Goal: Task Accomplishment & Management: Manage account settings

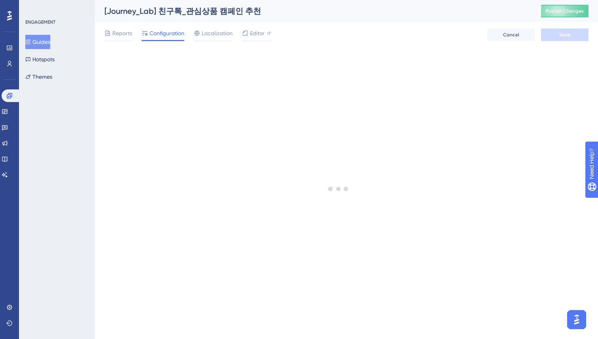
click at [50, 45] on button "Guides" at bounding box center [37, 42] width 25 height 14
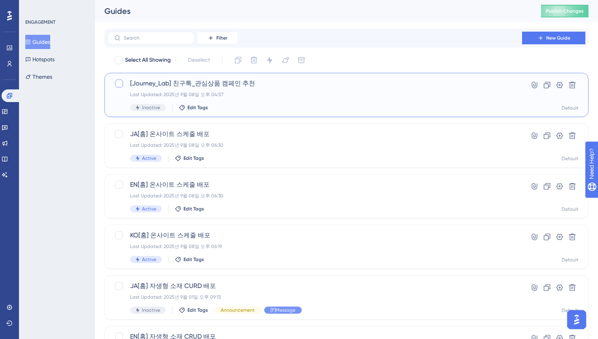
click at [120, 82] on div at bounding box center [119, 84] width 8 height 8
checkbox input "true"
click at [545, 85] on icon at bounding box center [547, 85] width 7 height 7
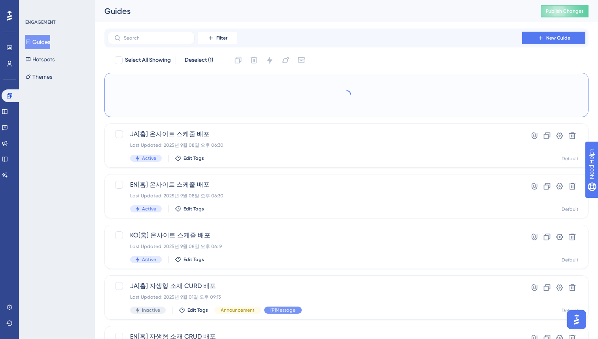
checkbox input "false"
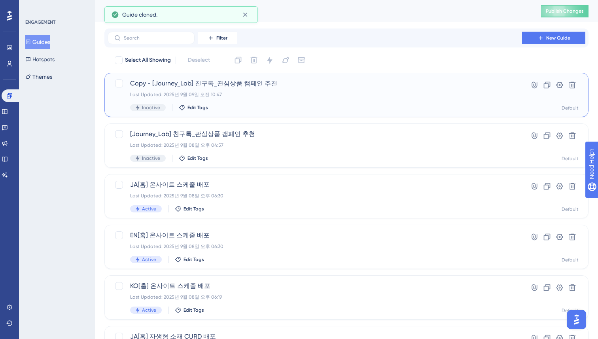
click at [264, 86] on span "Copy - [Journey_Lab] 친구톡_관심상품 캠페인 추천" at bounding box center [315, 83] width 370 height 9
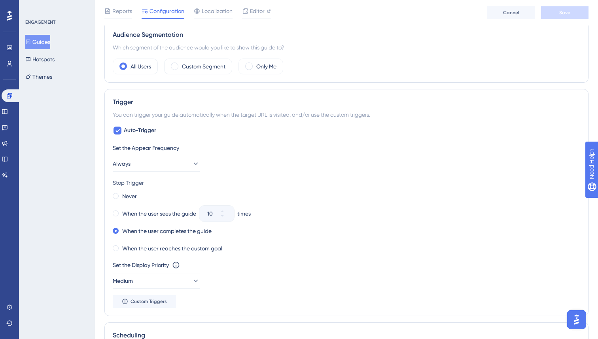
scroll to position [254, 0]
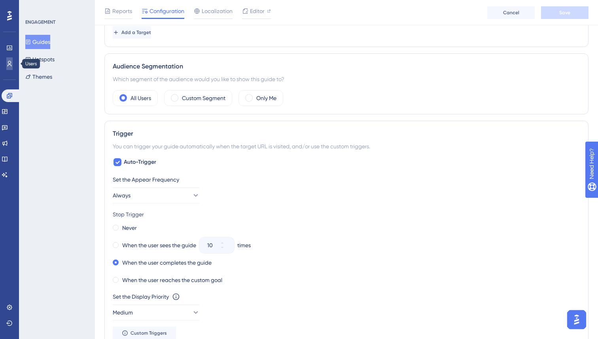
click at [8, 58] on link at bounding box center [9, 63] width 6 height 13
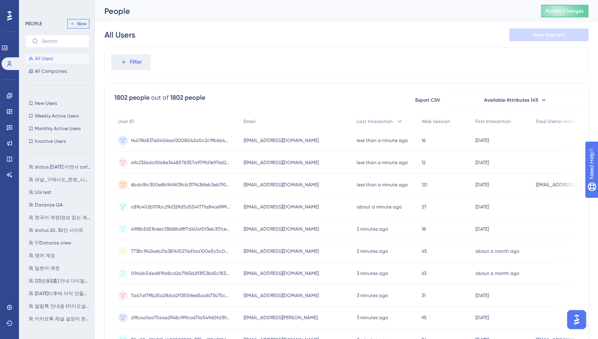
click at [83, 22] on span "New" at bounding box center [81, 24] width 9 height 6
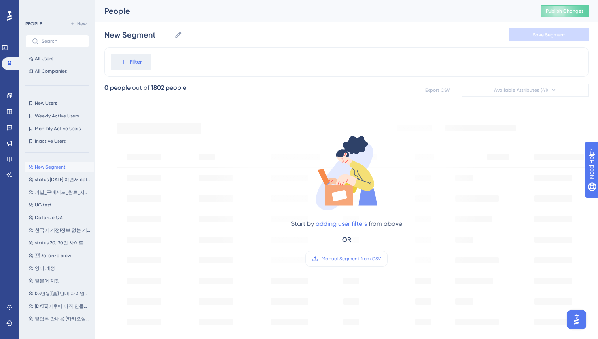
click at [296, 55] on div "Filter" at bounding box center [346, 61] width 484 height 29
click at [45, 57] on span "All Users" at bounding box center [44, 58] width 18 height 6
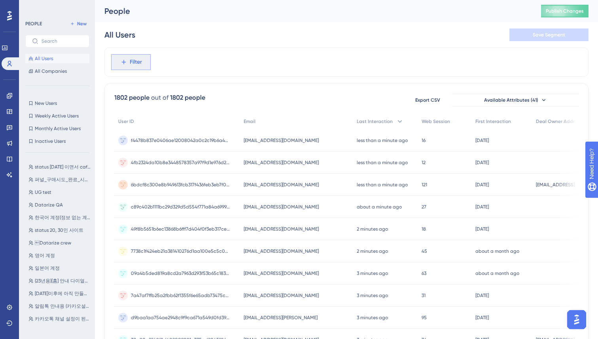
click at [139, 61] on span "Filter" at bounding box center [136, 61] width 12 height 9
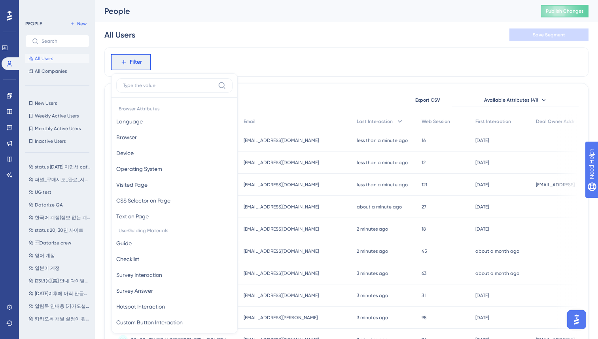
scroll to position [34, 0]
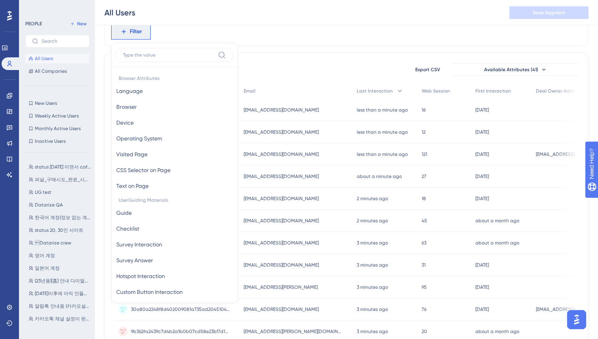
click at [171, 55] on input at bounding box center [169, 55] width 92 height 6
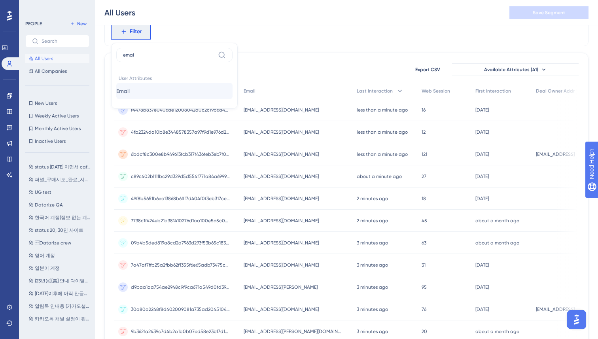
type input "emai"
click at [159, 92] on button "Email Email" at bounding box center [174, 91] width 116 height 16
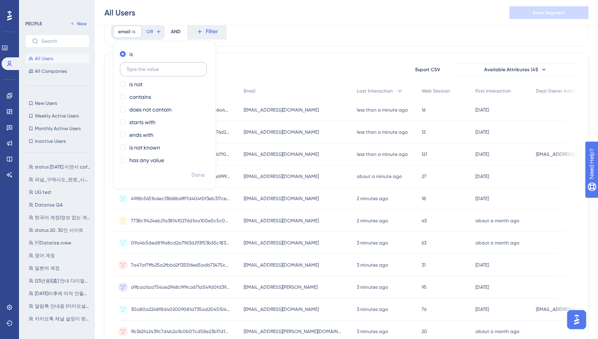
click at [149, 68] on input "text" at bounding box center [164, 69] width 74 height 6
type input "[PERSON_NAME][EMAIL_ADDRESS]"
click at [199, 173] on span "Done" at bounding box center [198, 175] width 13 height 9
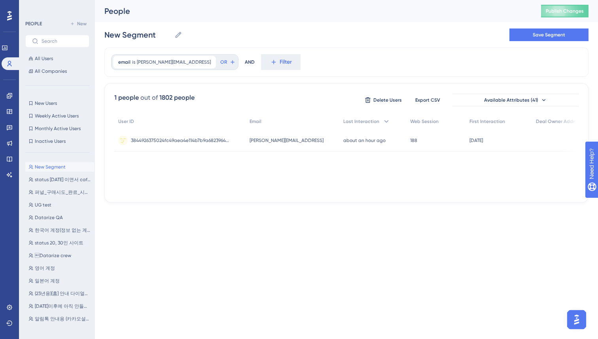
scroll to position [0, 0]
click at [230, 61] on icon at bounding box center [233, 62] width 6 height 6
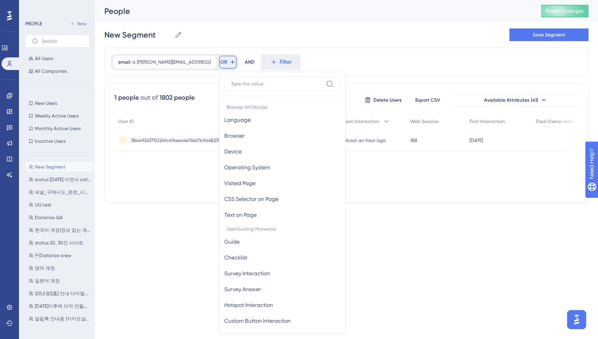
scroll to position [33, 0]
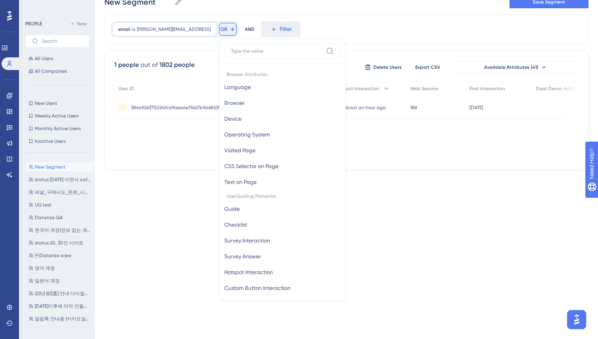
click at [238, 49] on input at bounding box center [277, 51] width 92 height 6
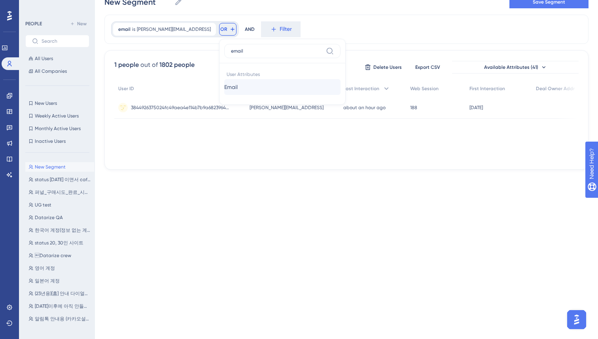
type input "email"
click at [230, 91] on button "Email Email" at bounding box center [282, 87] width 116 height 16
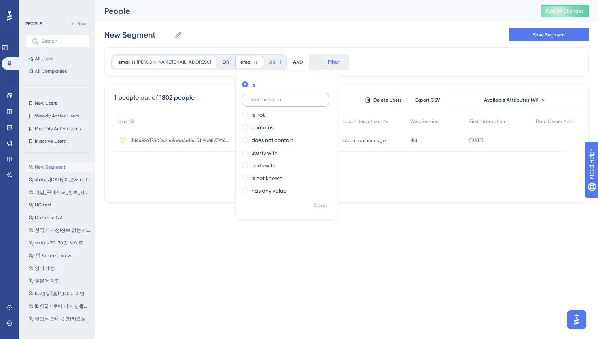
click at [251, 100] on input "text" at bounding box center [286, 100] width 74 height 6
type input "[EMAIL_ADDRESS]"
click at [314, 205] on span "Done" at bounding box center [320, 205] width 13 height 9
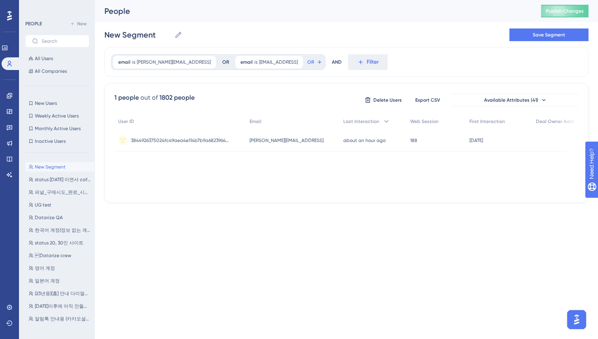
click at [305, 182] on div "User ID Email Last Interaction Web Session First Interaction Deal Owner Addr 38…" at bounding box center [346, 153] width 465 height 79
click at [270, 63] on span "[EMAIL_ADDRESS]" at bounding box center [278, 62] width 39 height 6
click at [250, 100] on input "[EMAIL_ADDRESS]" at bounding box center [286, 100] width 74 height 6
type input "[EMAIL_ADDRESS]"
click at [314, 207] on span "Done" at bounding box center [320, 205] width 13 height 9
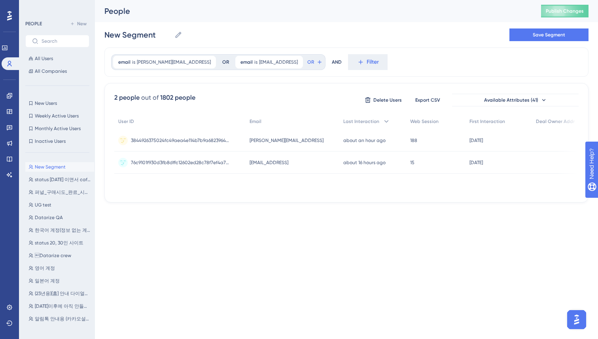
click at [294, 222] on div "Performance Users Engagement Widgets Feedback Product Updates Knowledge Base AI…" at bounding box center [299, 114] width 598 height 228
click at [425, 21] on div "People Publish Changes" at bounding box center [346, 11] width 503 height 22
click at [178, 36] on icon at bounding box center [179, 35] width 8 height 8
click at [171, 36] on input "New Segment" at bounding box center [137, 34] width 67 height 11
drag, startPoint x: 163, startPoint y: 36, endPoint x: 102, endPoint y: 36, distance: 61.3
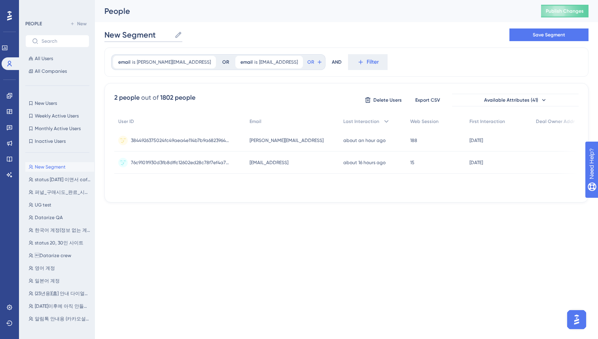
click at [102, 36] on div "Performance Users Engagement Widgets Feedback Product Updates Knowledge Base AI…" at bounding box center [346, 107] width 503 height 215
type input "T"
type input "S"
type input "SeungheeTEST"
click at [486, 42] on div "SeungheeTEST SeungheeTEST Save Segment" at bounding box center [346, 34] width 484 height 25
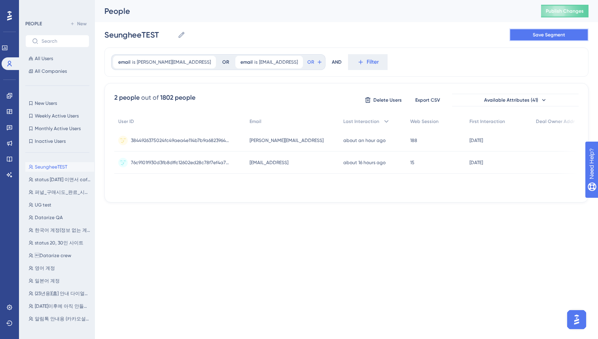
click at [535, 37] on span "Save Segment" at bounding box center [549, 35] width 32 height 6
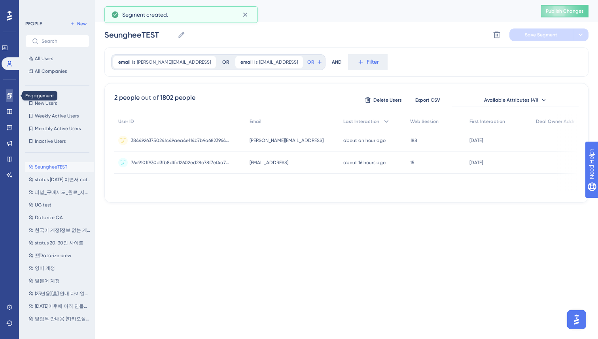
click at [11, 97] on icon at bounding box center [9, 95] width 5 height 5
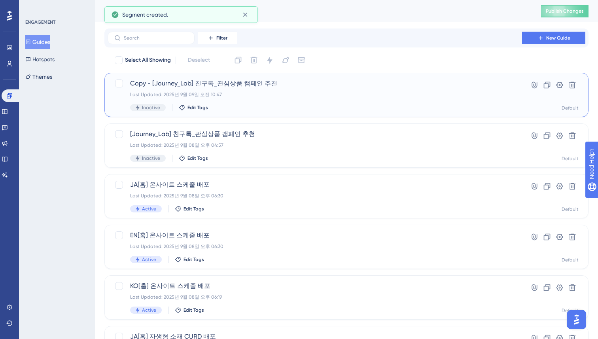
click at [256, 93] on div "Last Updated: 2025년 9월 09일 오전 10:47" at bounding box center [315, 94] width 370 height 6
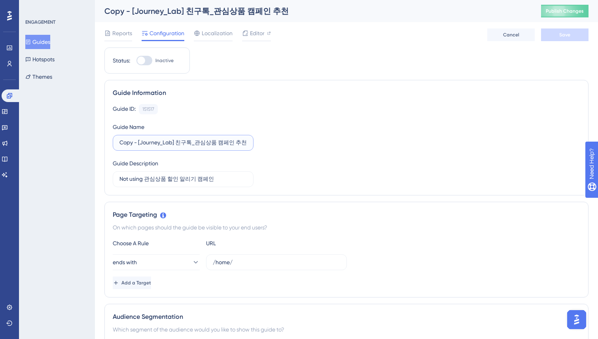
drag, startPoint x: 132, startPoint y: 143, endPoint x: 120, endPoint y: 142, distance: 12.7
click at [120, 142] on input "Copy - [Journey_Lab] 친구톡_관심상품 캠페인 추천" at bounding box center [183, 143] width 127 height 9
type input "Test - [Journey_Lab] 친구톡_관심상품 캠페인 추천"
click at [347, 181] on div "Guide ID: 151517 Copy Guide Name Test - [Journey_Lab] 친구톡_관심상품 캠페인 추천 Guide Des…" at bounding box center [347, 145] width 468 height 83
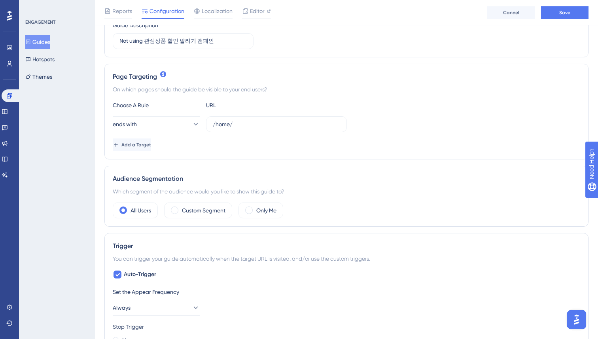
scroll to position [217, 0]
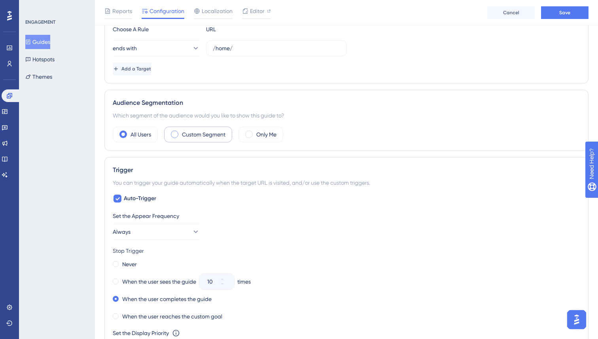
click at [176, 135] on span at bounding box center [175, 135] width 8 height 8
click at [181, 132] on input "radio" at bounding box center [181, 132] width 0 height 0
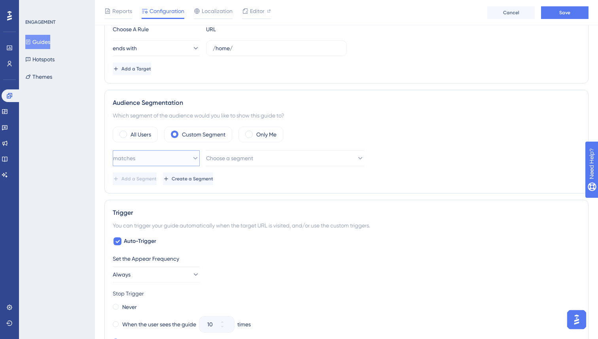
click at [159, 158] on button "matches" at bounding box center [156, 158] width 87 height 16
click at [150, 176] on div "matches matches" at bounding box center [156, 183] width 77 height 16
click at [169, 159] on button "matches" at bounding box center [156, 158] width 87 height 16
click at [254, 161] on span "Choose a segment" at bounding box center [230, 158] width 47 height 9
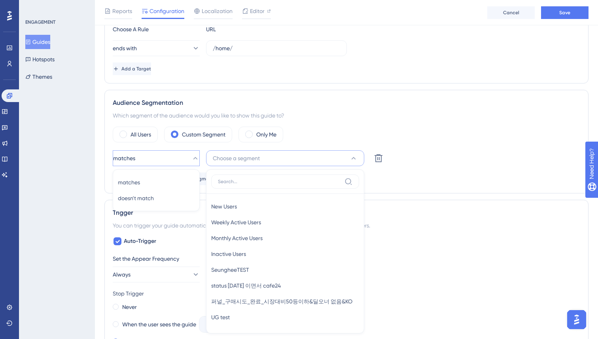
scroll to position [298, 0]
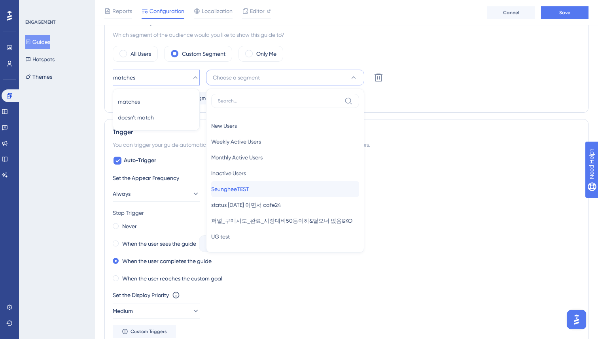
click at [241, 187] on span "SeungheeTEST" at bounding box center [230, 188] width 38 height 9
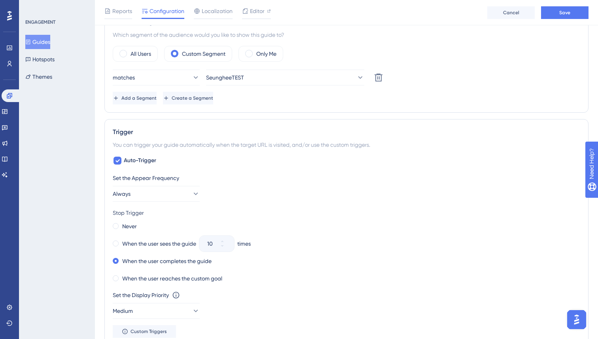
click at [285, 137] on div "Trigger You can trigger your guide automatically when the target URL is visited…" at bounding box center [346, 232] width 484 height 227
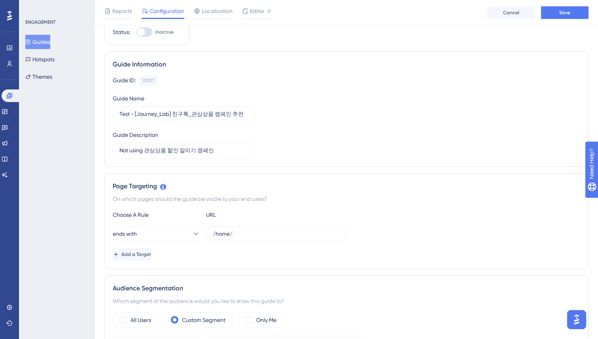
scroll to position [0, 0]
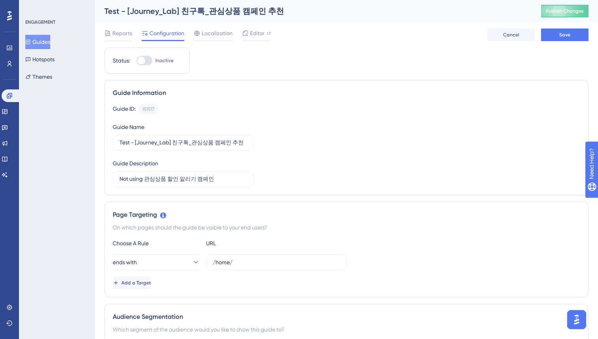
click at [444, 86] on div "Guide Information Guide ID: 151517 Copy Guide Name Test - [Journey_Lab] 친구톡_관심상…" at bounding box center [346, 138] width 484 height 116
click at [567, 35] on span "Save" at bounding box center [565, 35] width 11 height 6
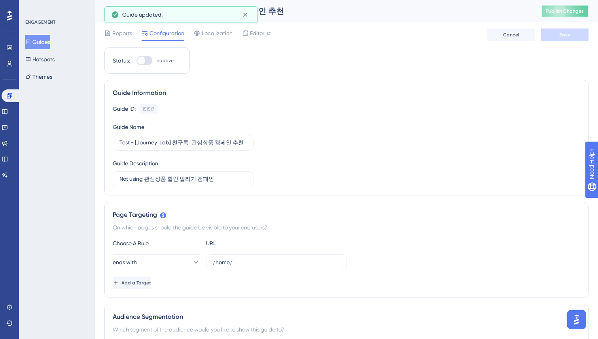
click at [560, 11] on button "Publish Changes" at bounding box center [564, 11] width 47 height 13
click at [9, 49] on icon at bounding box center [9, 48] width 6 height 6
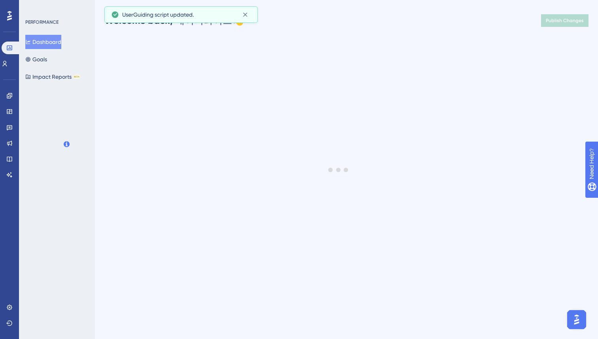
click at [8, 57] on div "Performance Users" at bounding box center [10, 56] width 16 height 28
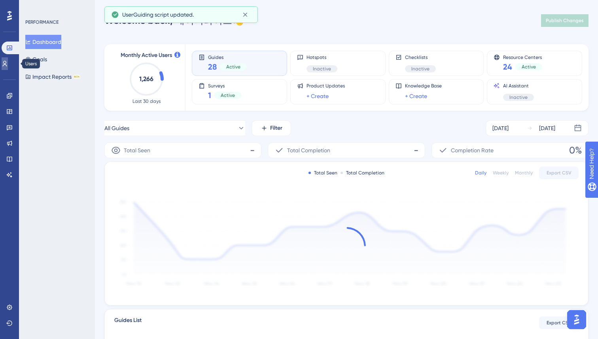
click at [8, 65] on icon at bounding box center [5, 64] width 6 height 6
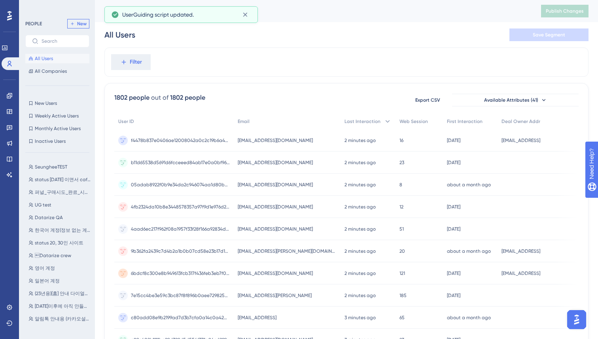
click at [80, 23] on span "New" at bounding box center [81, 24] width 9 height 6
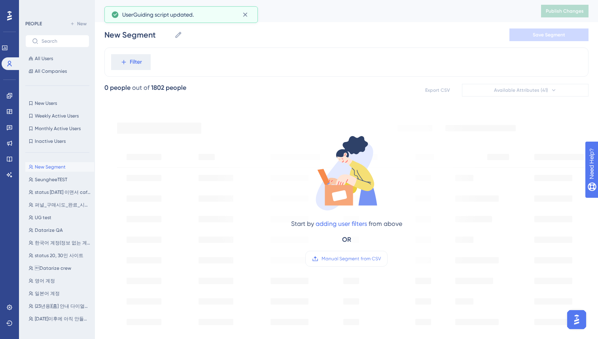
click at [374, 267] on div "Start by adding user filters from above OR Manual Segment from CSV" at bounding box center [347, 193] width 268 height 163
click at [370, 255] on label "Manual Segment from CSV" at bounding box center [347, 259] width 82 height 16
click at [381, 259] on input "Manual Segment from CSV" at bounding box center [381, 259] width 0 height 0
click at [361, 256] on span "Manual Segment from CSV" at bounding box center [351, 259] width 59 height 6
click at [381, 259] on input "Manual Segment from CSV" at bounding box center [381, 259] width 0 height 0
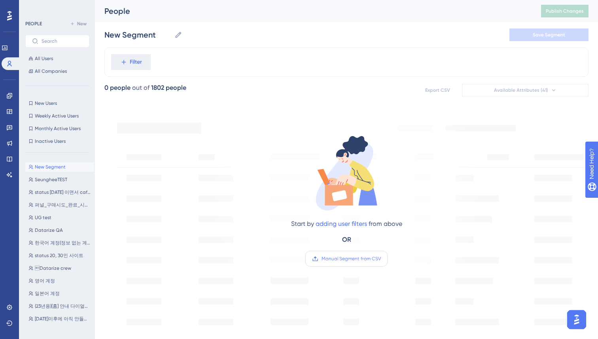
click at [352, 260] on span "Manual Segment from CSV" at bounding box center [351, 259] width 59 height 6
click at [381, 259] on input "Manual Segment from CSV" at bounding box center [381, 259] width 0 height 0
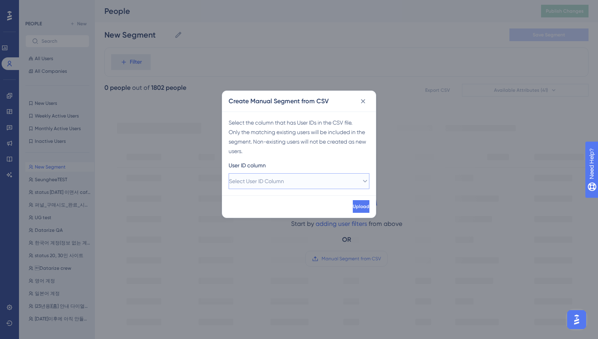
click at [299, 182] on button "Select User ID Column" at bounding box center [299, 181] width 141 height 16
click at [268, 206] on div "A - email A - email" at bounding box center [299, 205] width 131 height 16
click at [279, 204] on div "Upload" at bounding box center [299, 206] width 154 height 22
click at [360, 206] on button "Upload" at bounding box center [360, 206] width 18 height 13
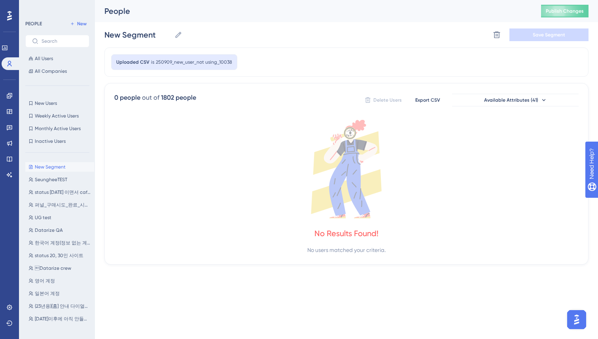
click at [321, 127] on icon at bounding box center [346, 169] width 465 height 99
drag, startPoint x: 114, startPoint y: 93, endPoint x: 235, endPoint y: 91, distance: 121.9
click at [235, 91] on div "0 people out of 1802 people Delete Users Export CSV Available Attributes (41) N…" at bounding box center [346, 174] width 484 height 182
click at [184, 64] on span "250909_new_user_not using_10038" at bounding box center [194, 62] width 76 height 6
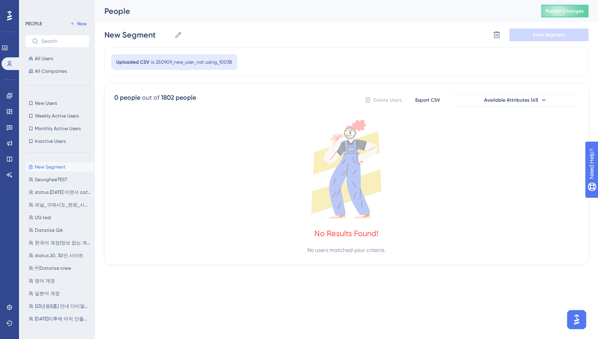
click at [239, 85] on div "0 people out of 1802 people Delete Users Export CSV Available Attributes (41) N…" at bounding box center [346, 174] width 484 height 182
click at [224, 68] on div "Uploaded CSV is 250909_new_user_not using_10038" at bounding box center [174, 62] width 126 height 16
click at [40, 64] on div "All Users All Companies" at bounding box center [57, 65] width 64 height 22
click at [45, 57] on span "All Users" at bounding box center [44, 58] width 18 height 6
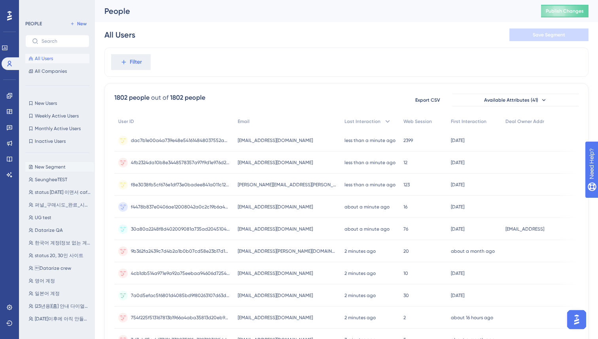
click at [53, 171] on button "New Segment New Segment" at bounding box center [59, 166] width 69 height 9
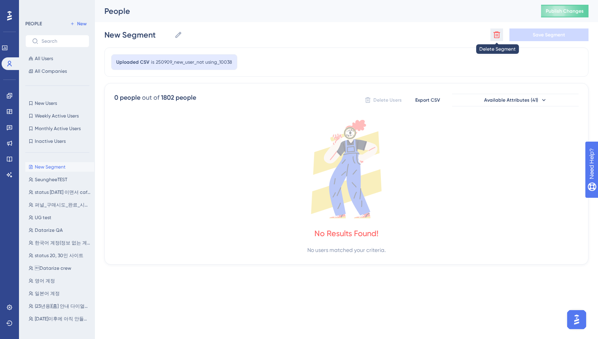
click at [496, 35] on icon at bounding box center [497, 35] width 7 height 7
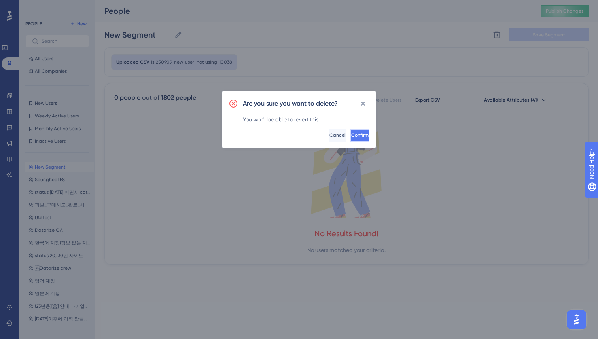
click at [351, 139] on button "Confirm" at bounding box center [360, 135] width 19 height 13
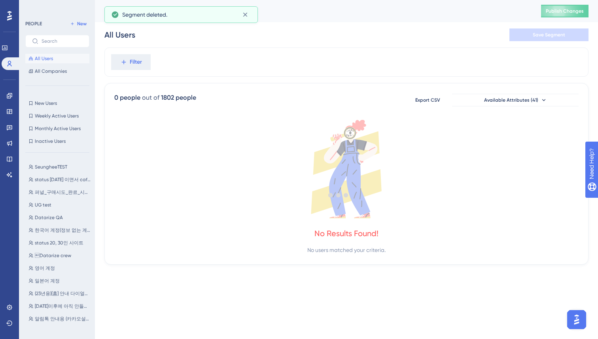
click at [152, 139] on div at bounding box center [338, 195] width 519 height 282
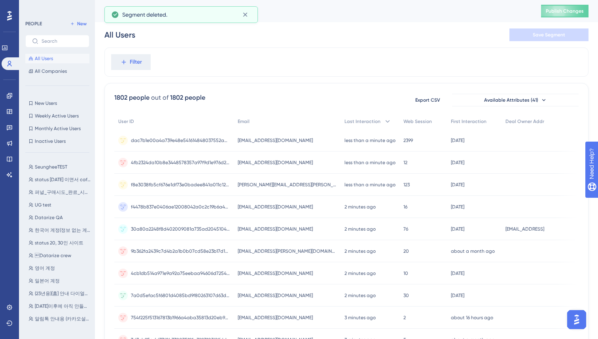
click at [44, 60] on span "All Users" at bounding box center [44, 58] width 18 height 6
click at [80, 21] on span "New" at bounding box center [81, 24] width 9 height 6
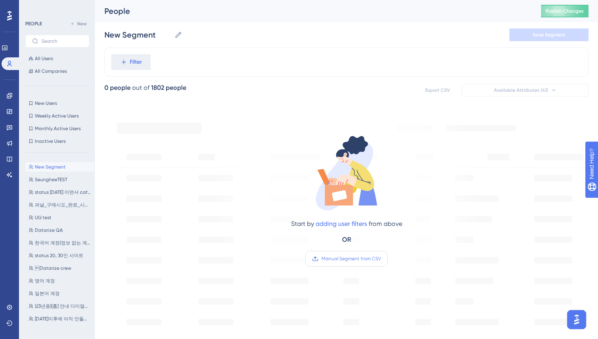
click at [359, 256] on span "Manual Segment from CSV" at bounding box center [351, 259] width 59 height 6
click at [381, 259] on input "Manual Segment from CSV" at bounding box center [381, 259] width 0 height 0
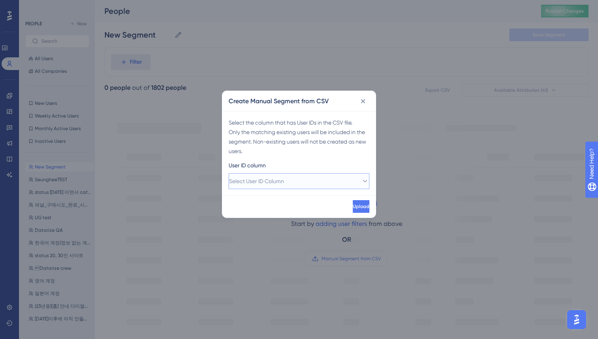
click at [294, 179] on button "Select User ID Column" at bounding box center [299, 181] width 141 height 16
click at [260, 200] on div "A - email A - email" at bounding box center [299, 205] width 131 height 16
click at [269, 205] on div "Upload" at bounding box center [299, 206] width 154 height 22
click at [351, 208] on button "Upload" at bounding box center [360, 206] width 18 height 13
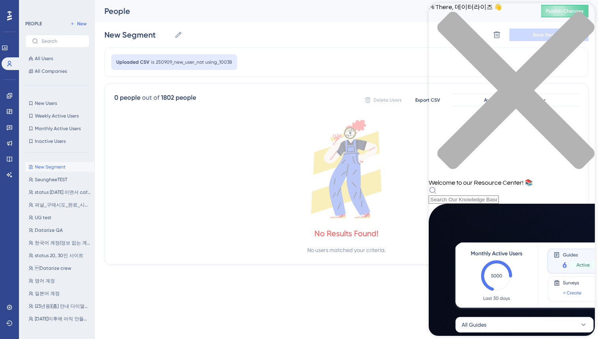
click at [584, 14] on icon "close resource center" at bounding box center [512, 94] width 166 height 166
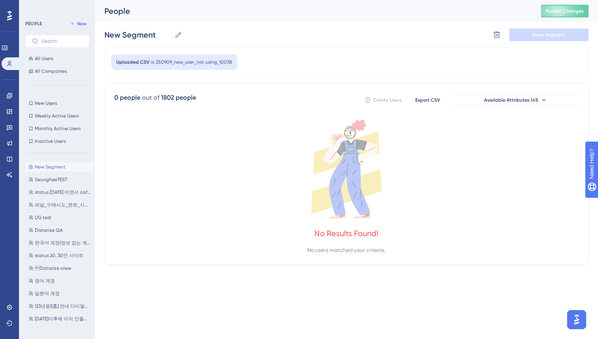
click at [577, 315] on img "Open AI Assistant Launcher" at bounding box center [577, 320] width 14 height 14
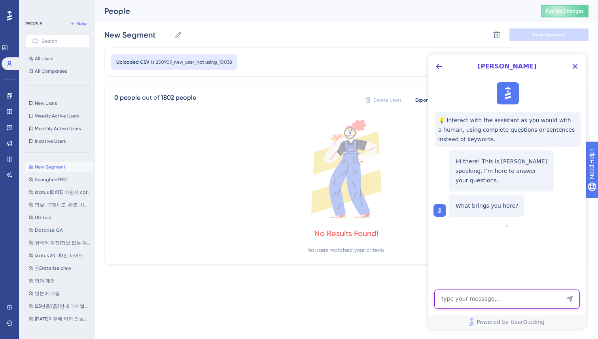
click at [503, 302] on textarea "AI Assistant Text Input" at bounding box center [508, 299] width 146 height 19
type textarea "ㅙ"
type textarea "h"
click at [577, 66] on icon "Close Button" at bounding box center [575, 66] width 9 height 9
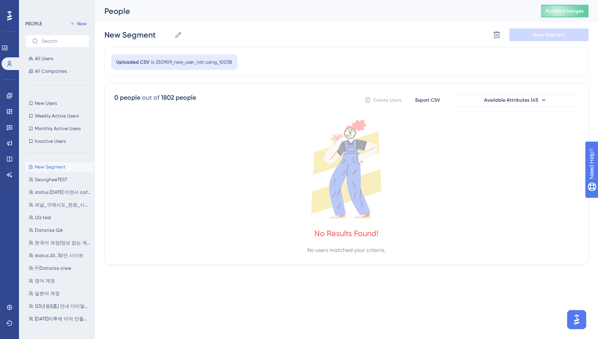
click at [403, 28] on div "New Segment New Segment Delete Segment Save Segment" at bounding box center [346, 34] width 484 height 25
click at [339, 34] on div "New Segment New Segment Delete Segment Save Segment" at bounding box center [346, 34] width 484 height 25
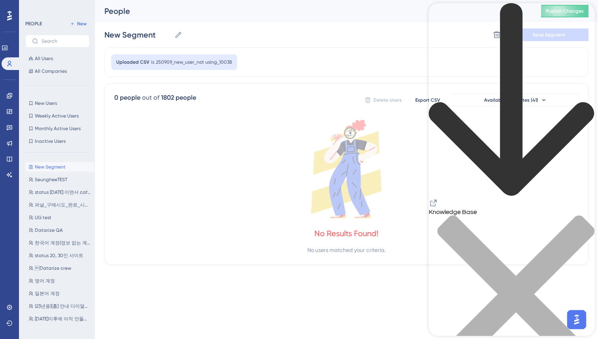
click at [283, 119] on div "0 people out of 1802 people Delete Users Export CSV Available Attributes (41) N…" at bounding box center [346, 174] width 484 height 182
click at [582, 215] on icon "close resource center" at bounding box center [512, 298] width 166 height 166
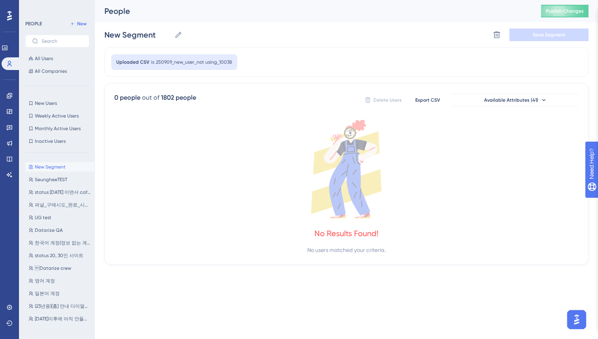
click at [336, 44] on div "New Segment New Segment Delete Segment Save Segment" at bounding box center [346, 34] width 484 height 25
click at [493, 37] on icon at bounding box center [497, 35] width 8 height 8
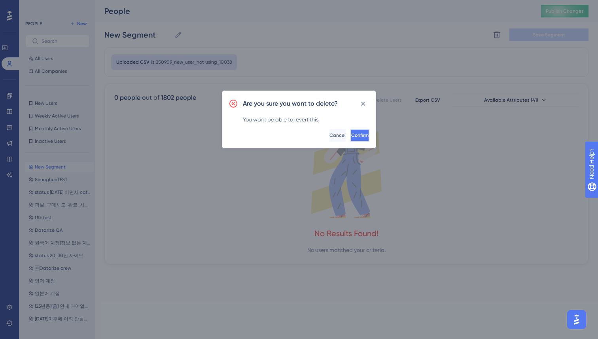
click at [351, 135] on span "Confirm" at bounding box center [359, 135] width 17 height 6
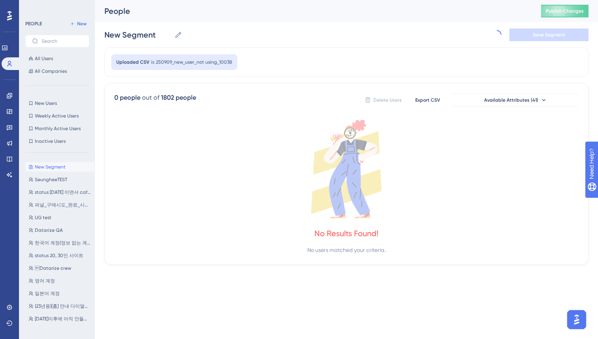
click at [225, 155] on div "Uploaded CSV is 250909_new_user_not using_10038 0 people out of 1802 people Del…" at bounding box center [346, 155] width 484 height 217
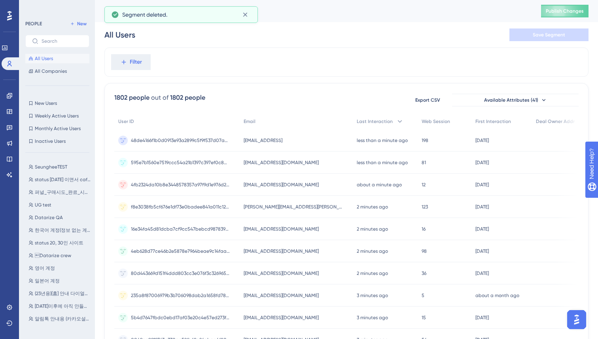
click at [50, 97] on div "PEOPLE New All Users All Companies New Users New Users Weekly Active Users Week…" at bounding box center [57, 172] width 64 height 306
click at [58, 59] on button "All Users" at bounding box center [57, 58] width 64 height 9
click at [462, 48] on div "Filter" at bounding box center [346, 61] width 484 height 29
click at [430, 98] on span "Export CSV" at bounding box center [428, 100] width 25 height 6
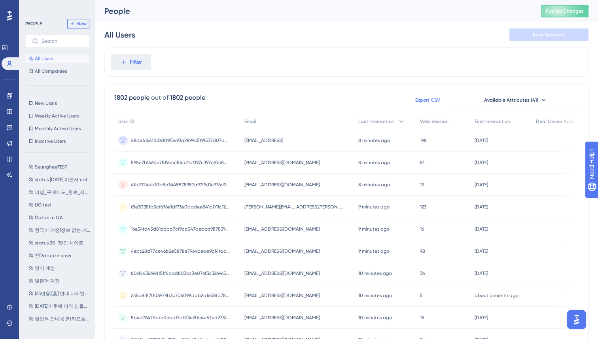
click at [77, 22] on button "New" at bounding box center [78, 23] width 22 height 9
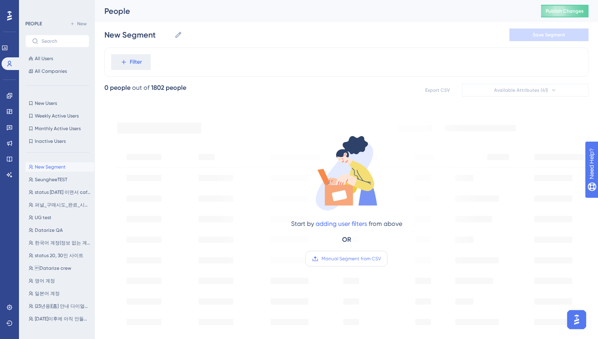
click at [352, 263] on label "Manual Segment from CSV" at bounding box center [347, 259] width 82 height 16
click at [381, 259] on input "Manual Segment from CSV" at bounding box center [381, 259] width 0 height 0
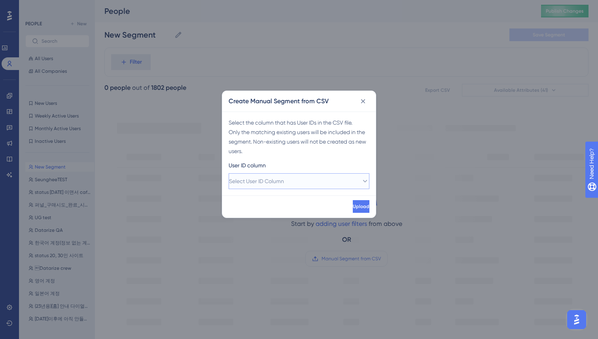
click at [277, 180] on span "Select User ID Column" at bounding box center [256, 180] width 55 height 9
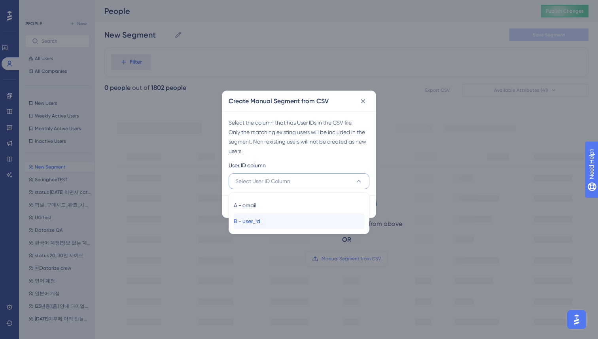
click at [260, 224] on span "B - user_id" at bounding box center [247, 220] width 27 height 9
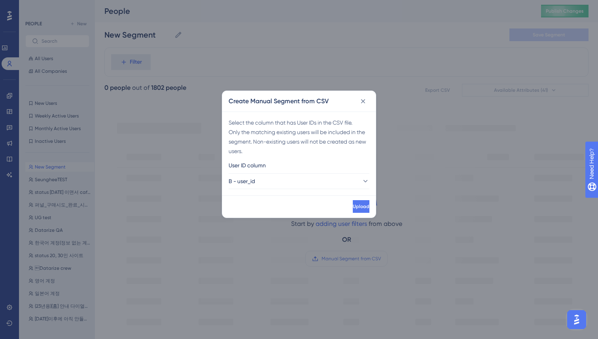
click at [288, 207] on div "Upload" at bounding box center [299, 206] width 154 height 22
click at [352, 206] on span "Upload" at bounding box center [360, 206] width 17 height 6
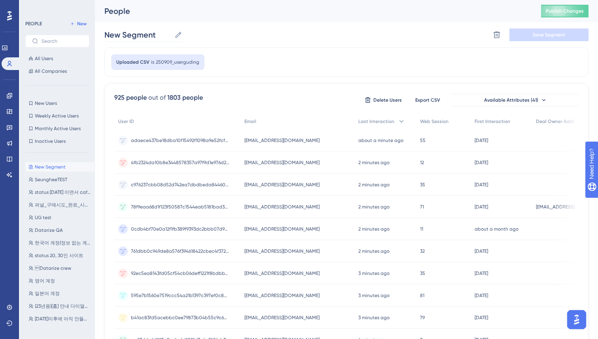
click at [179, 34] on icon at bounding box center [178, 35] width 6 height 6
click at [171, 34] on input "New Segment" at bounding box center [137, 34] width 67 height 11
click at [167, 33] on input "New Segment" at bounding box center [137, 34] width 67 height 11
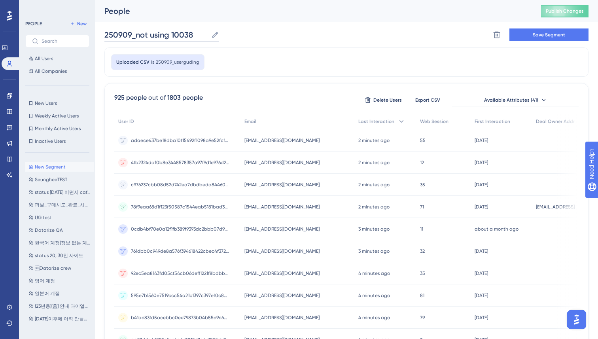
type input "250909_not using 10038"
click at [325, 31] on div "250909_not using 10038 250909_not using 10038 Delete Segment Save Segment" at bounding box center [346, 34] width 484 height 25
click at [514, 40] on button "Save Segment" at bounding box center [549, 34] width 79 height 13
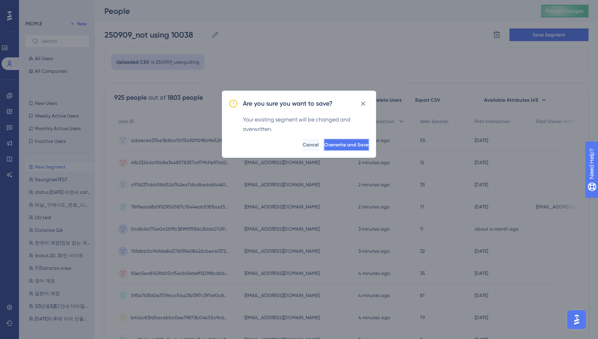
click at [324, 148] on button "Overwrite and Save" at bounding box center [347, 145] width 46 height 13
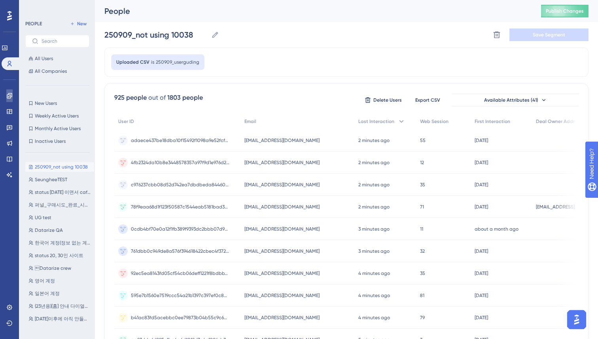
click at [10, 95] on icon at bounding box center [9, 95] width 5 height 5
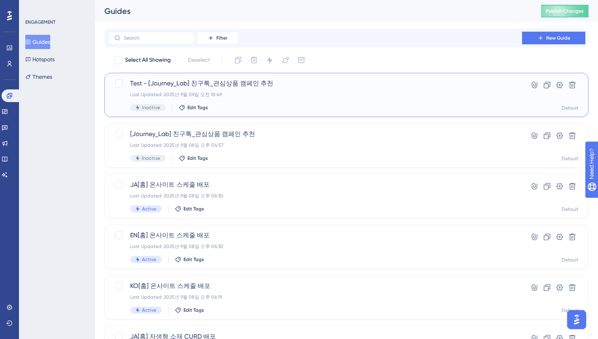
click at [331, 89] on div "Test - [Journey_Lab] 친구톡_관심상품 캠페인 추천 Last Updated: 2025년 9월 09일 오전 10:49 Inacti…" at bounding box center [315, 95] width 370 height 32
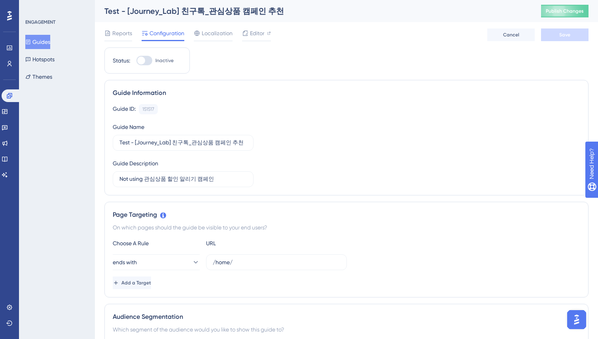
click at [143, 56] on div at bounding box center [145, 60] width 16 height 9
click at [137, 61] on input "Inactive" at bounding box center [136, 61] width 0 height 0
checkbox input "true"
click at [561, 35] on span "Save" at bounding box center [565, 35] width 11 height 6
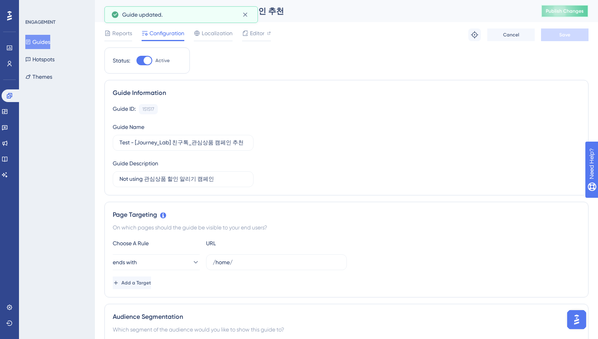
click at [561, 9] on span "Publish Changes" at bounding box center [565, 11] width 38 height 6
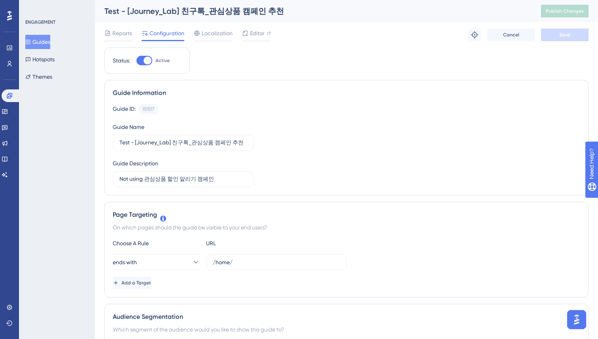
click at [380, 143] on div "Guide ID: 151517 Copy Guide Name Test - [Journey_Lab] 친구톡_관심상품 캠페인 추천 Guide Des…" at bounding box center [347, 145] width 468 height 83
click at [47, 38] on button "Guides" at bounding box center [37, 42] width 25 height 14
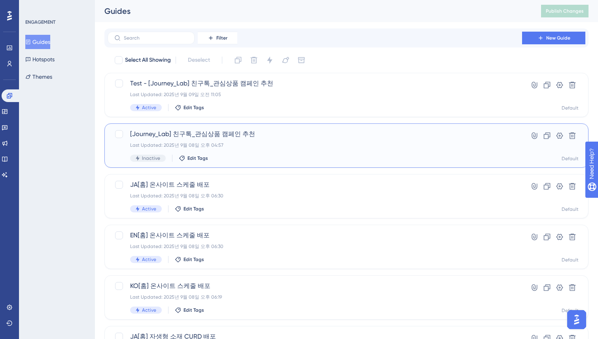
click at [249, 142] on div "Last Updated: 2025년 9월 08일 오후 04:57" at bounding box center [315, 145] width 370 height 6
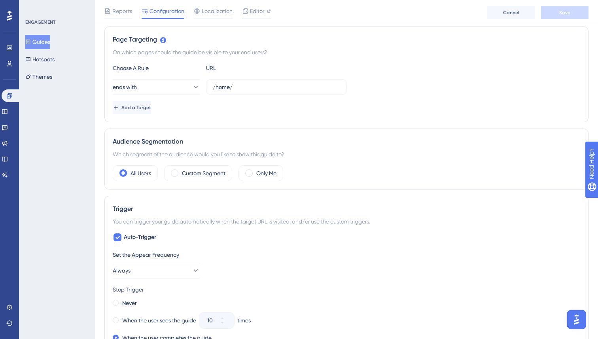
scroll to position [166, 0]
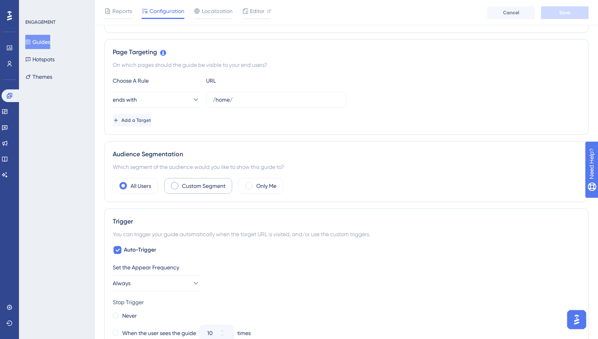
click at [198, 186] on label "Custom Segment" at bounding box center [204, 185] width 44 height 9
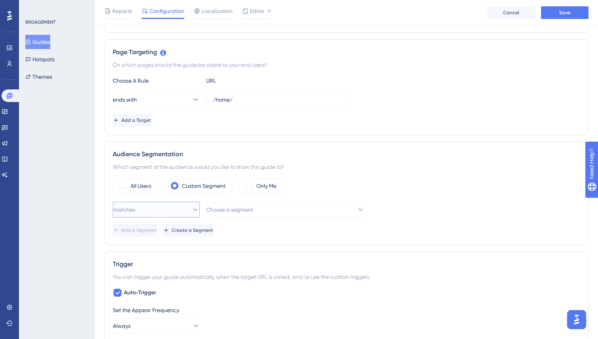
click at [154, 214] on button "matches" at bounding box center [156, 210] width 87 height 16
click at [146, 239] on div "matches matches" at bounding box center [156, 234] width 77 height 16
click at [251, 214] on span "Choose a segment" at bounding box center [230, 209] width 47 height 9
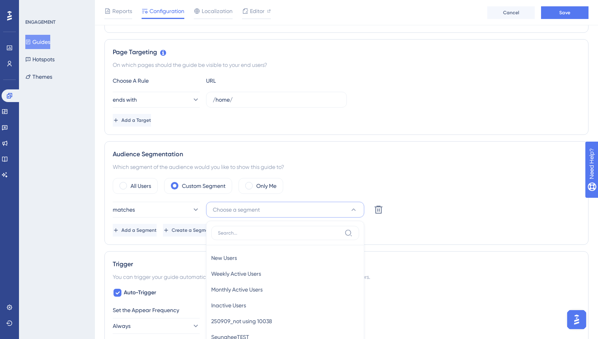
scroll to position [295, 0]
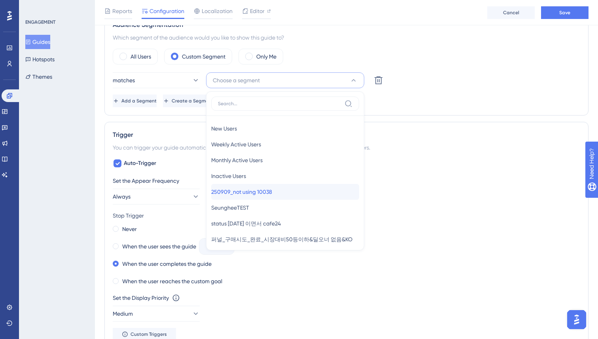
click at [258, 189] on span "250909_not using 10038" at bounding box center [241, 191] width 61 height 9
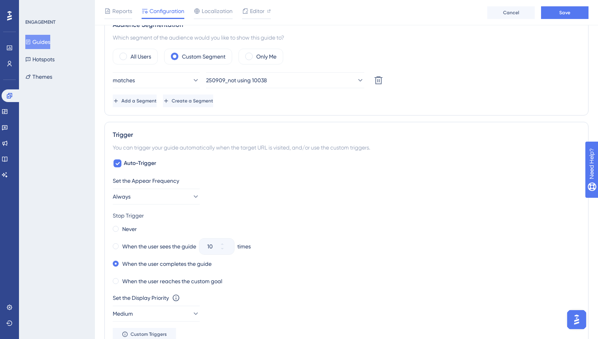
click at [413, 130] on div "Trigger" at bounding box center [347, 134] width 468 height 9
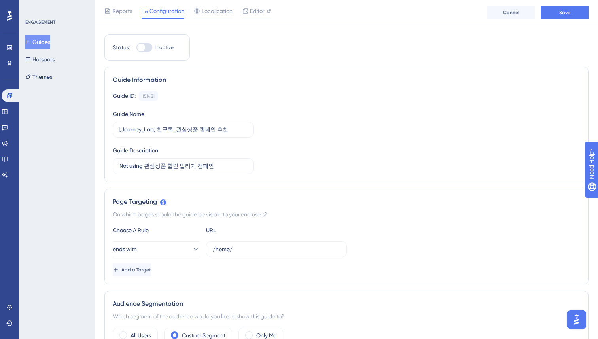
scroll to position [0, 0]
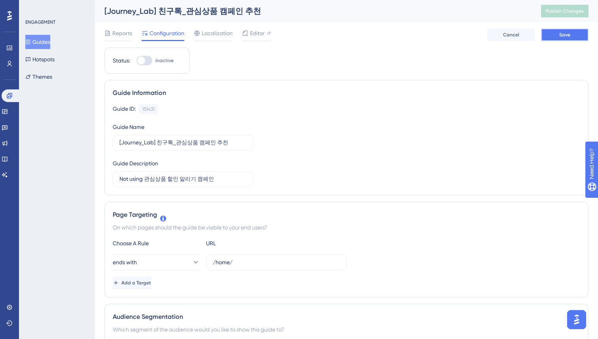
click at [557, 38] on button "Save" at bounding box center [564, 34] width 47 height 13
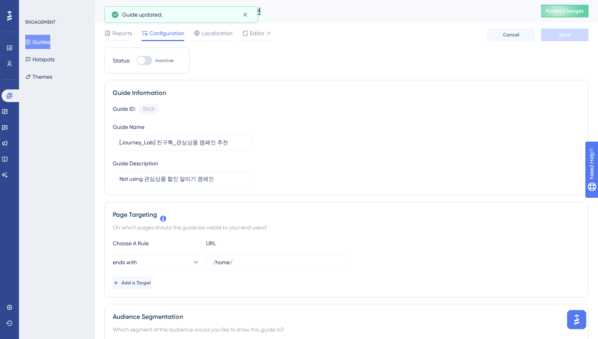
click at [417, 168] on div "Guide ID: 151431 Copy Guide Name [Journey_Lab] 친구톡_관심상품 캠페인 추천 Guide Descriptio…" at bounding box center [347, 145] width 468 height 83
click at [40, 35] on button "Guides" at bounding box center [37, 42] width 25 height 14
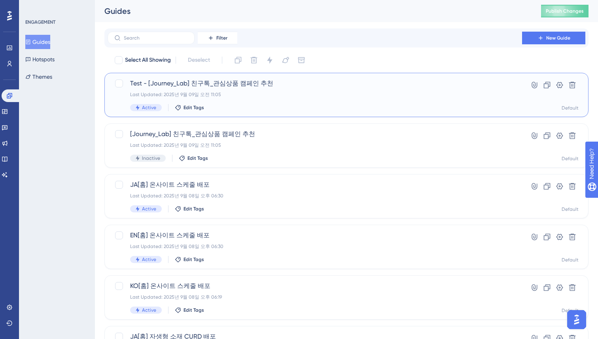
click at [320, 91] on div "Test - [Journey_Lab] 친구톡_관심상품 캠페인 추천 Last Updated: 2025년 9월 09일 오전 11:05 Active…" at bounding box center [315, 95] width 370 height 32
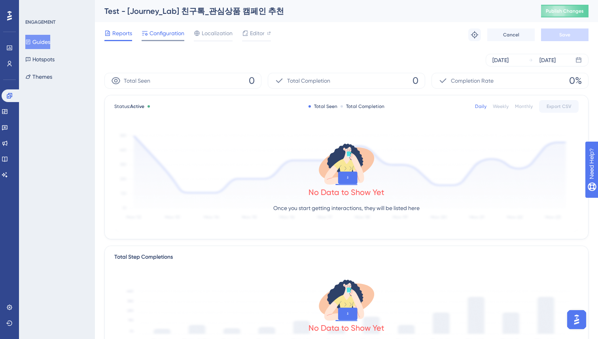
click at [162, 32] on span "Configuration" at bounding box center [167, 32] width 35 height 9
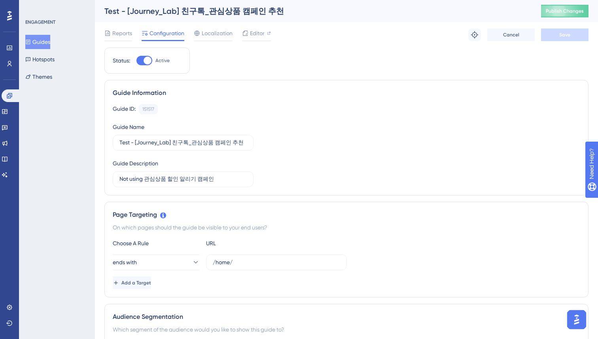
click at [442, 140] on div "Guide ID: 151517 Copy Guide Name Test - [Journey_Lab] 친구톡_관심상품 캠페인 추천 Guide Des…" at bounding box center [347, 145] width 468 height 83
click at [338, 162] on div "Guide ID: 151517 Copy Guide Name Test - [Journey_Lab] 친구톡_관심상품 캠페인 추천 Guide Des…" at bounding box center [347, 145] width 468 height 83
click at [444, 173] on div "Guide ID: 151517 Copy Guide Name Test - [Journey_Lab] 친구톡_관심상품 캠페인 추천 Guide Des…" at bounding box center [347, 145] width 468 height 83
click at [249, 33] on div "Editor" at bounding box center [256, 32] width 29 height 9
click at [40, 41] on button "Guides" at bounding box center [37, 42] width 25 height 14
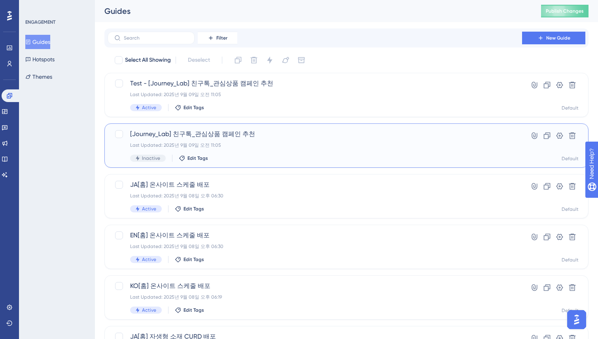
click at [268, 140] on div "[Journey_Lab] 친구톡_관심상품 캠페인 추천 Last Updated: 2025년 9월 09일 오전 11:05 Inactive Edit…" at bounding box center [315, 145] width 370 height 32
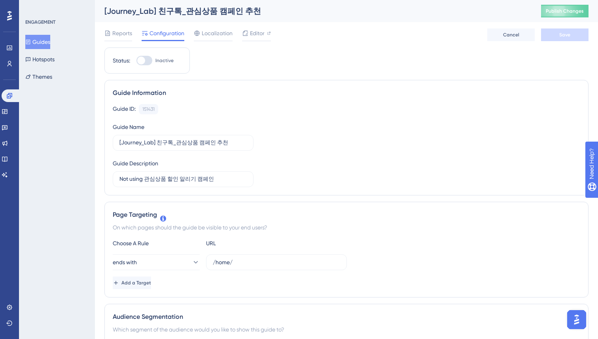
click at [146, 55] on div "Status: Inactive" at bounding box center [146, 60] width 85 height 26
click at [145, 61] on div at bounding box center [141, 61] width 8 height 8
click at [137, 61] on input "Inactive" at bounding box center [136, 61] width 0 height 0
checkbox input "true"
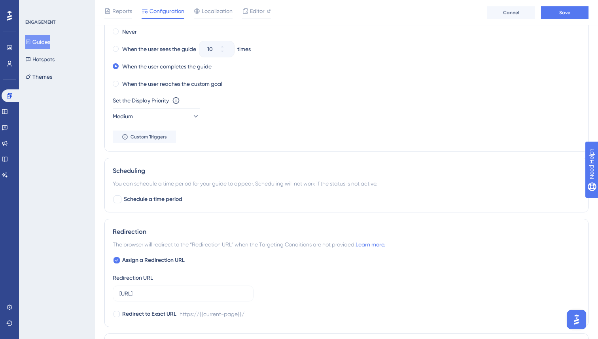
scroll to position [507, 0]
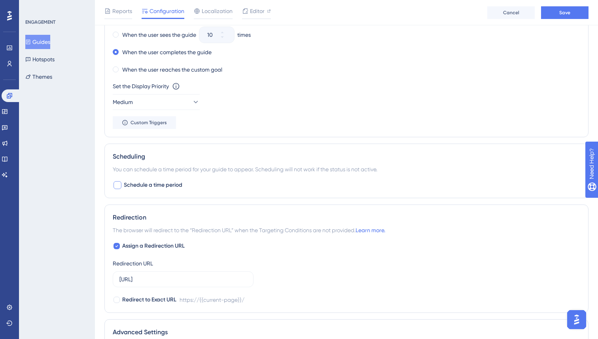
click at [140, 187] on span "Schedule a time period" at bounding box center [153, 184] width 59 height 9
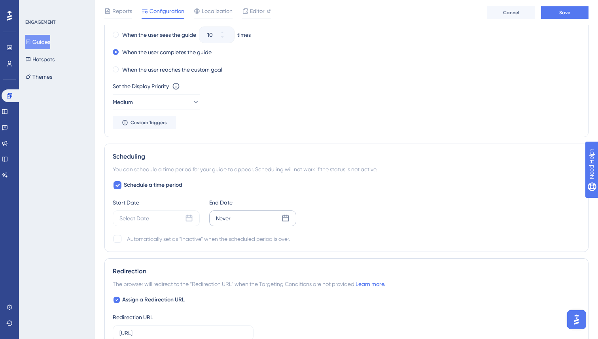
click at [286, 218] on icon at bounding box center [286, 218] width 8 height 8
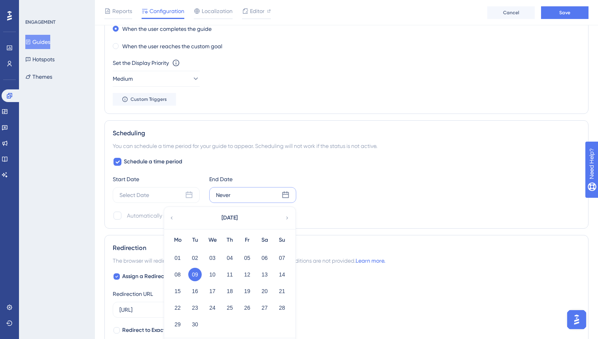
scroll to position [538, 0]
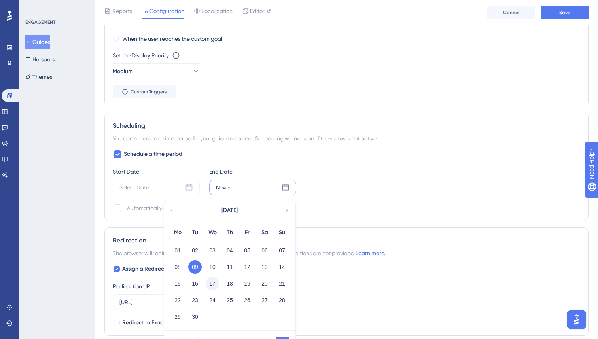
click at [213, 284] on button "17" at bounding box center [212, 283] width 13 height 13
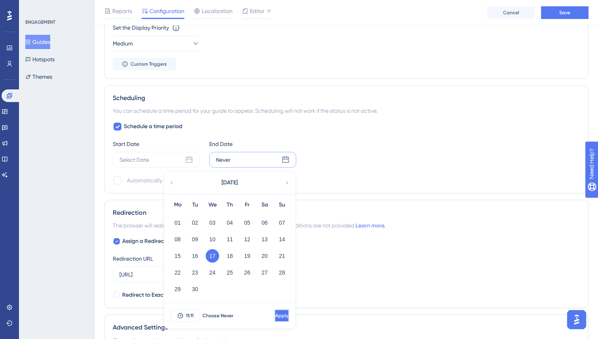
click at [275, 311] on button "Apply" at bounding box center [282, 315] width 15 height 13
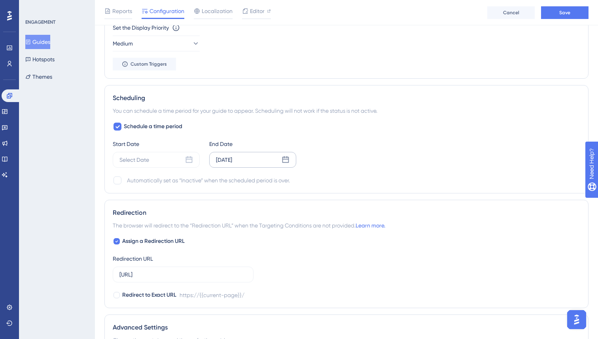
click at [401, 125] on div "Schedule a time period Start Date Select Date End Date [DATE] Automatically set…" at bounding box center [347, 153] width 468 height 63
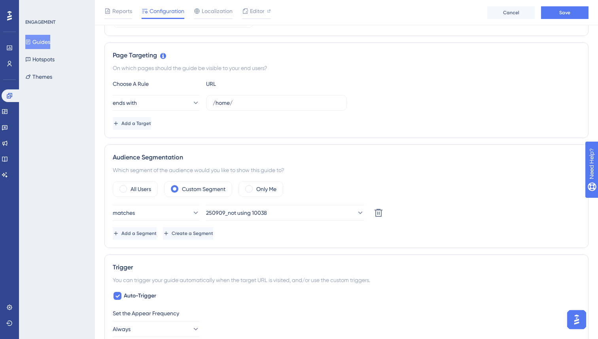
scroll to position [117, 0]
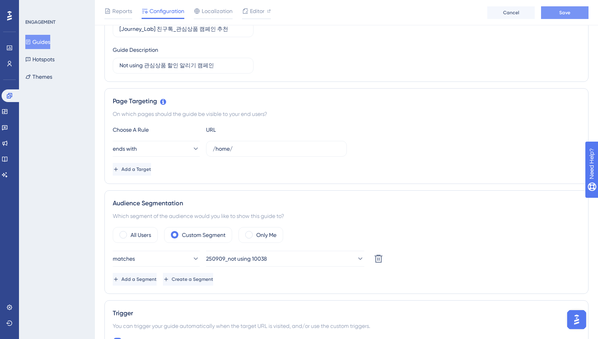
click at [572, 12] on button "Save" at bounding box center [564, 12] width 47 height 13
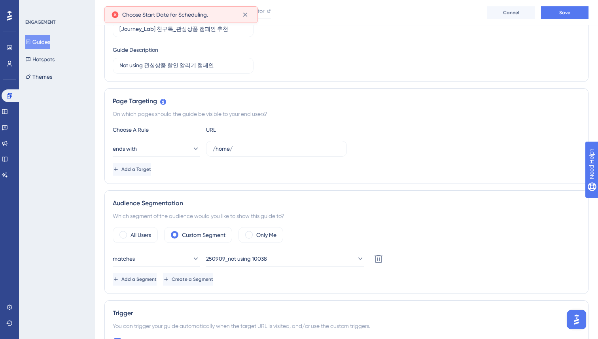
click at [385, 117] on div "On which pages should the guide be visible to your end users?" at bounding box center [347, 113] width 468 height 9
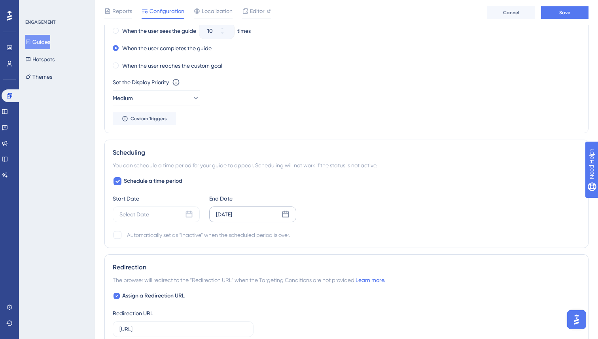
scroll to position [579, 0]
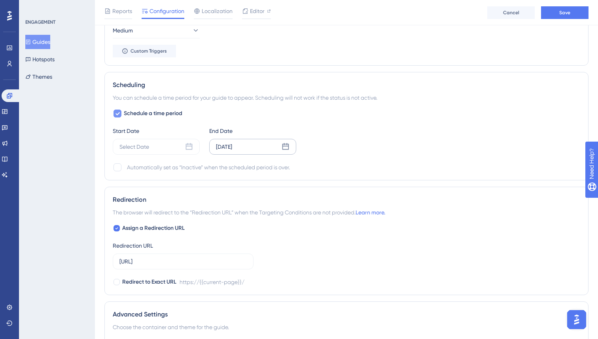
click at [118, 116] on icon at bounding box center [117, 113] width 5 height 6
checkbox input "false"
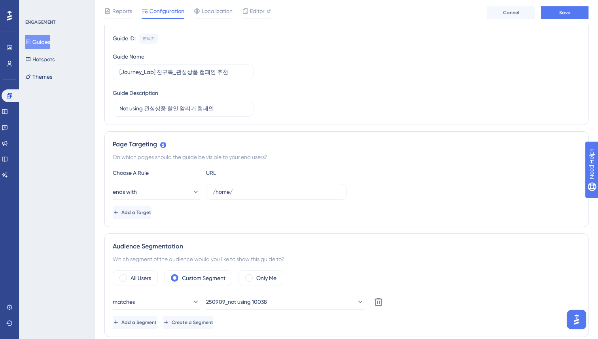
scroll to position [0, 0]
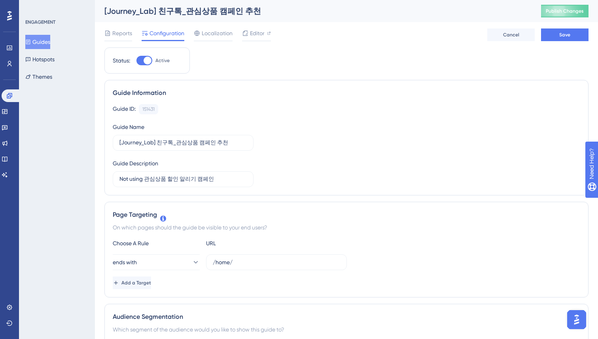
click at [380, 124] on div "Guide ID: 151431 Copy Guide Name [Journey_Lab] 친구톡_관심상품 캠페인 추천 Guide Descriptio…" at bounding box center [347, 145] width 468 height 83
click at [564, 35] on span "Save" at bounding box center [565, 35] width 11 height 6
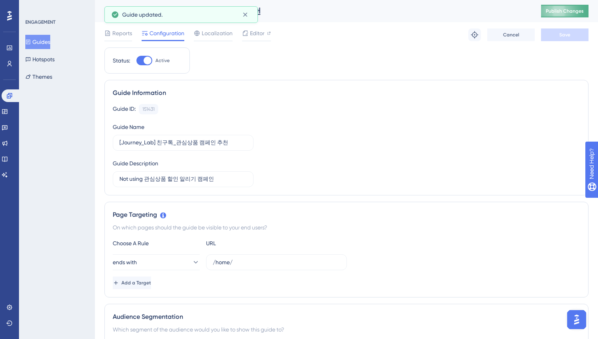
click at [565, 7] on button "Publish Changes" at bounding box center [564, 11] width 47 height 13
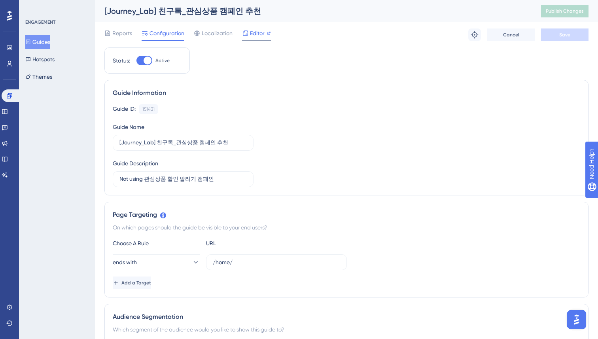
click at [245, 37] on div at bounding box center [245, 32] width 6 height 9
click at [346, 98] on div "Guide Information Guide ID: 151431 Copy Guide Name [Journey_Lab] 친구톡_관심상품 캠페인 추…" at bounding box center [346, 138] width 484 height 116
click at [390, 122] on div "Guide ID: 151431 Copy Guide Name [Journey_Lab] 친구톡_관심상품 캠페인 추천 Guide Descriptio…" at bounding box center [347, 145] width 468 height 83
click at [249, 96] on div "Guide Information" at bounding box center [347, 92] width 468 height 9
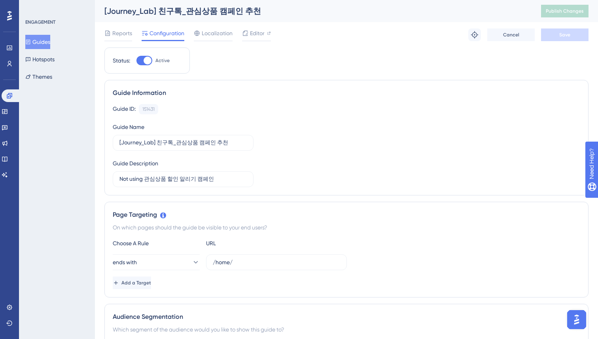
click at [249, 96] on div "Guide Information" at bounding box center [347, 92] width 468 height 9
click at [11, 51] on icon at bounding box center [9, 48] width 6 height 6
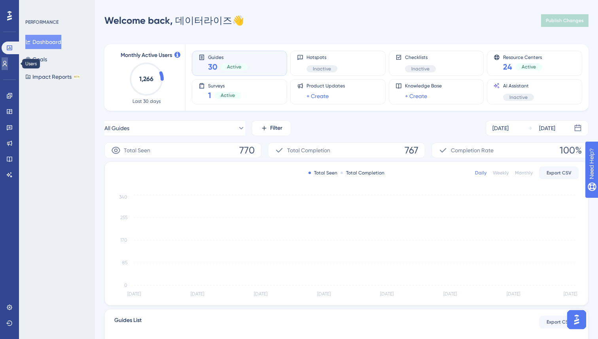
click at [7, 63] on icon at bounding box center [5, 64] width 6 height 6
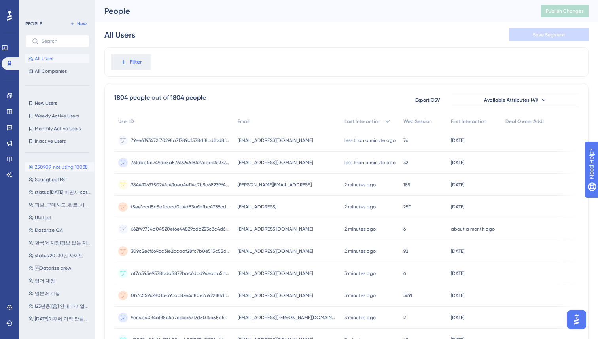
click at [51, 166] on span "250909_not using 10038" at bounding box center [61, 167] width 53 height 6
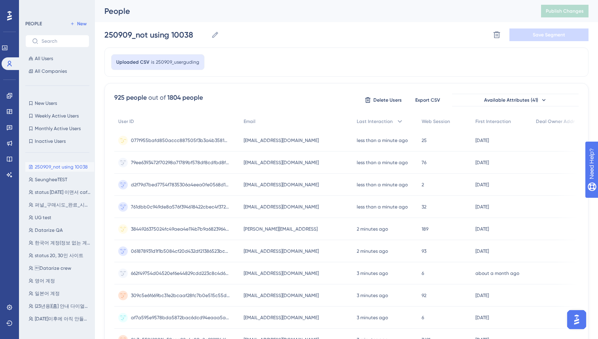
click at [202, 142] on span "077f955bafd850accc887505f3b3a4b358109c5e51a6f9f00ef00deb02596311" at bounding box center [180, 140] width 99 height 6
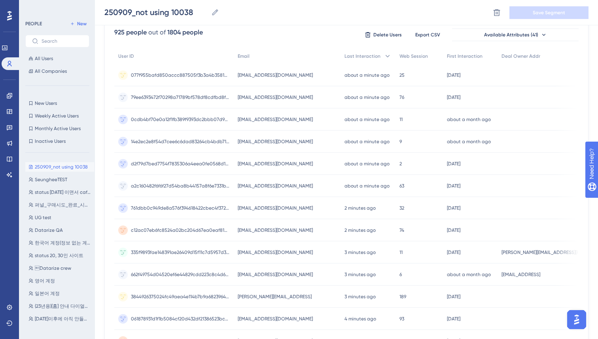
scroll to position [69, 0]
click at [176, 252] on span "335f9893fae148391ae26409d15f11c7d5957d3978dd87b9c77a42f20ff46b37" at bounding box center [180, 252] width 99 height 6
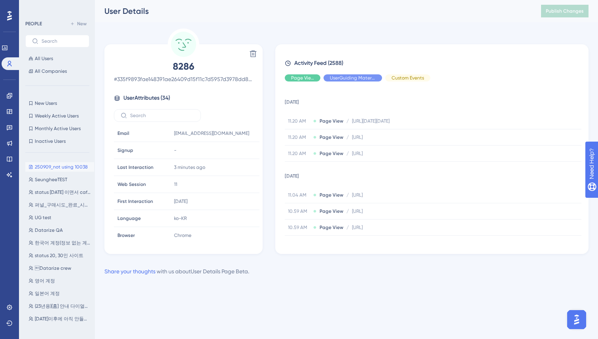
click at [268, 166] on div "Delete 8286 # 335f9893fae148391ae26409d15f11c7d5957d3978dd87b9c77a42f20ff46b37 …" at bounding box center [346, 141] width 484 height 226
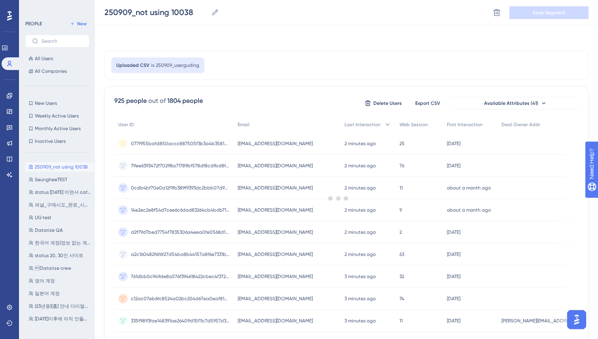
scroll to position [69, 0]
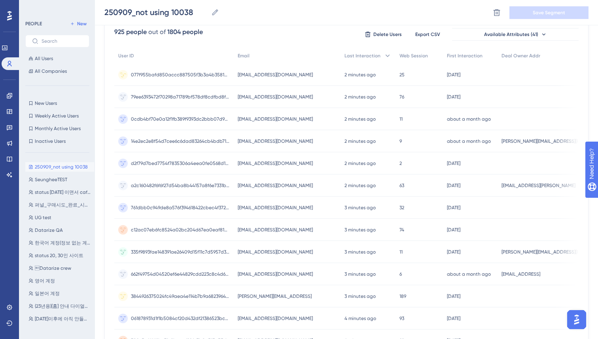
click at [194, 80] on div "077f955bafd850accc887505f3b3a4b358109c5e51a6f9f00ef00deb02596311 077f955bafd850…" at bounding box center [180, 75] width 99 height 22
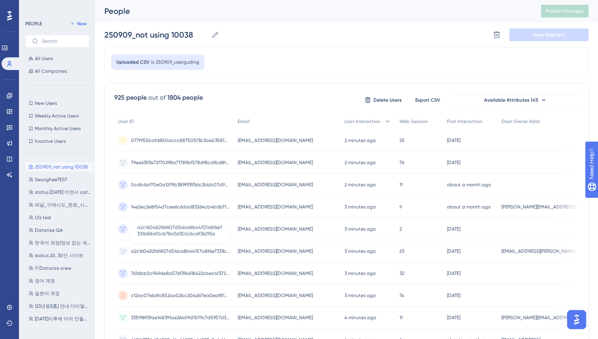
click at [192, 251] on span "a2c160482f6f6f27d54ba8b44157a8f6e7331b88af0cb78a5d302cbc6f36295a" at bounding box center [180, 251] width 99 height 6
click at [205, 188] on div "0cdb4bf70e0a12f1fb389f9393dc2bbb07d9bc1fb3c961c71bbeb6b78bad164d 0cdb4bf70e0a12…" at bounding box center [180, 185] width 99 height 22
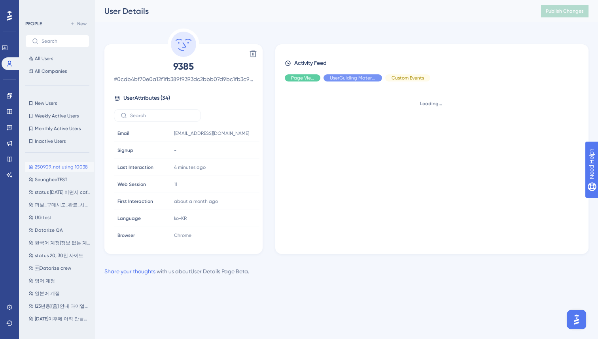
click at [269, 143] on div "Delete 9385 # 0cdb4bf70e0a12f1fb389f9393dc2bbb07d9bc1fb3c961c71bbeb6b78bad164d …" at bounding box center [346, 141] width 484 height 226
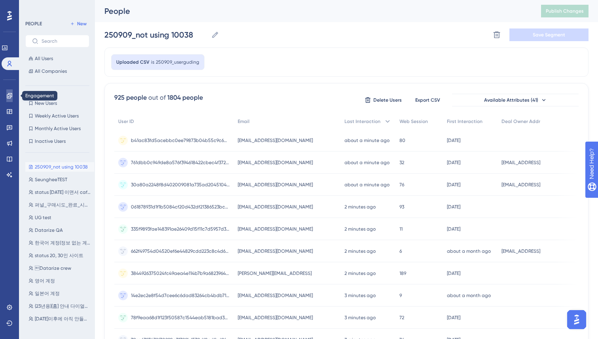
click at [6, 99] on link at bounding box center [9, 95] width 6 height 13
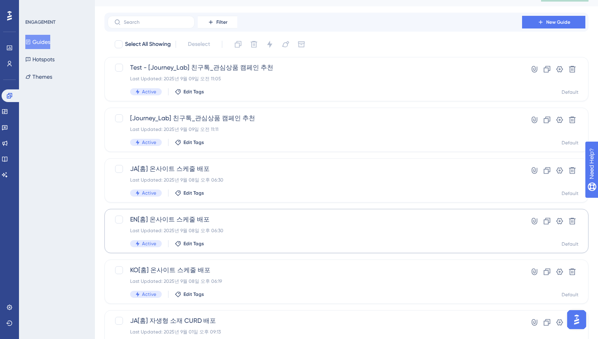
scroll to position [13, 0]
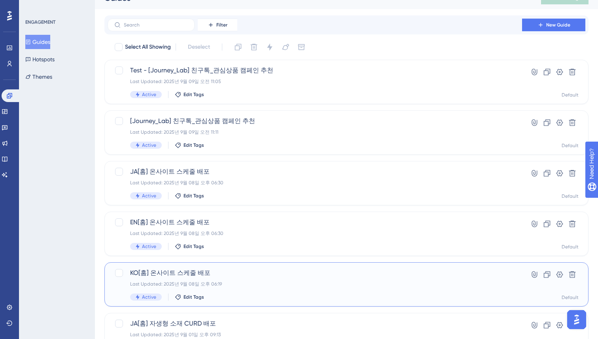
click at [261, 271] on span "KO[홈] 온사이트 스케줄 배포" at bounding box center [315, 272] width 370 height 9
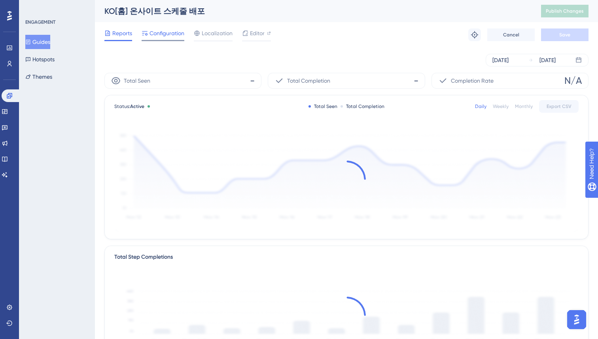
click at [158, 33] on span "Configuration" at bounding box center [167, 32] width 35 height 9
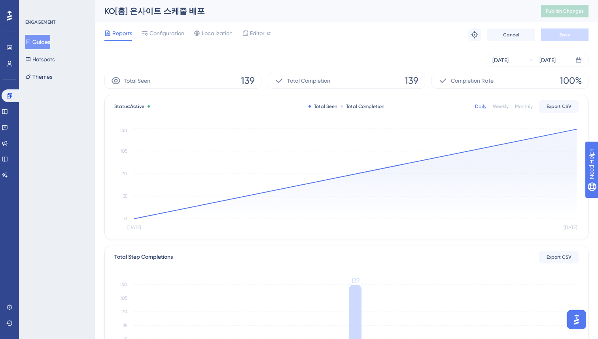
click at [45, 43] on button "Guides" at bounding box center [37, 42] width 25 height 14
